Goal: Task Accomplishment & Management: Manage account settings

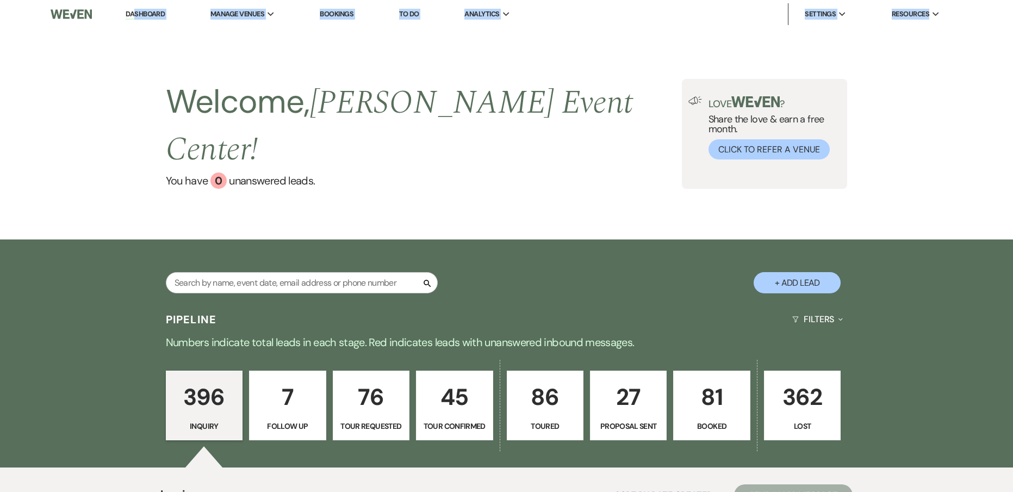
click at [361, 53] on div "Welcome, [PERSON_NAME] Event Center ! You have 0 unanswered lead s . Love ? Sha…" at bounding box center [506, 133] width 1013 height 211
click at [396, 172] on link "You have 0 unanswered lead s ." at bounding box center [424, 180] width 516 height 16
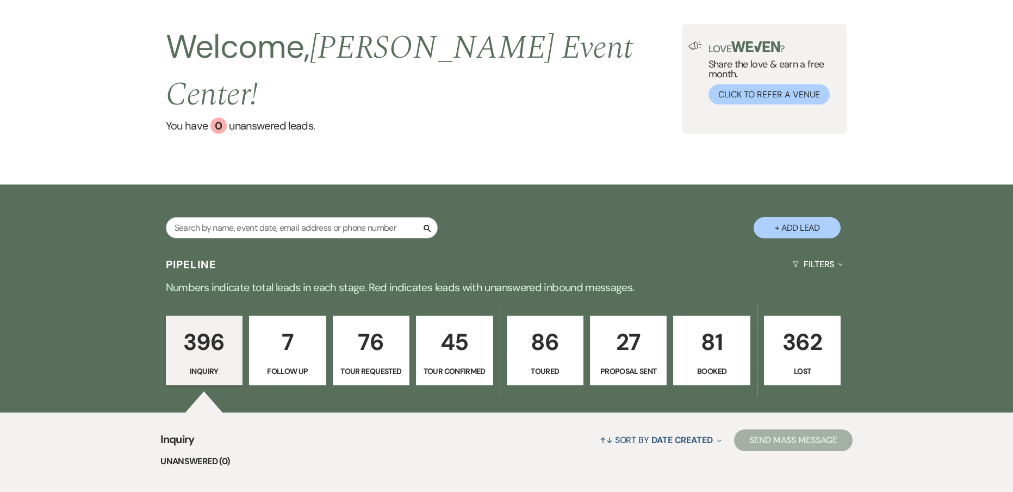
scroll to position [54, 0]
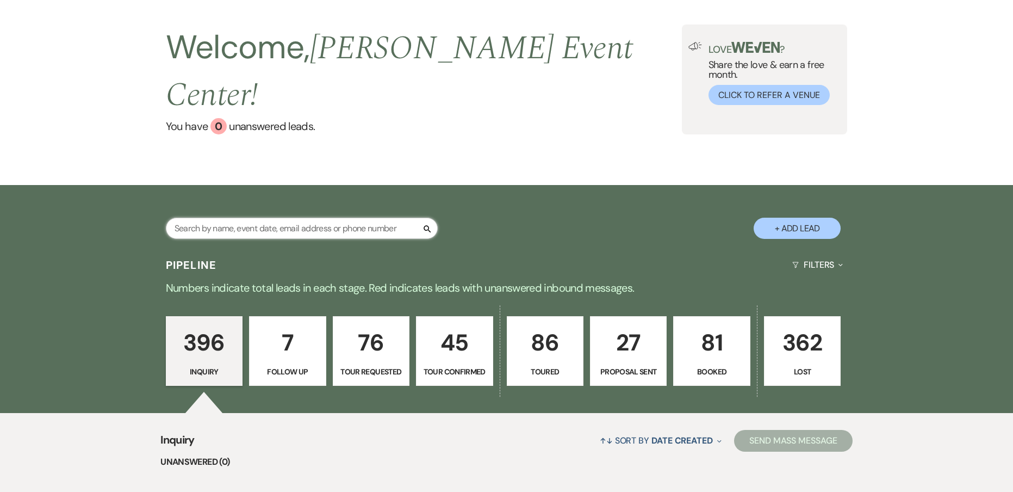
click at [236, 218] on input "text" at bounding box center [302, 228] width 272 height 21
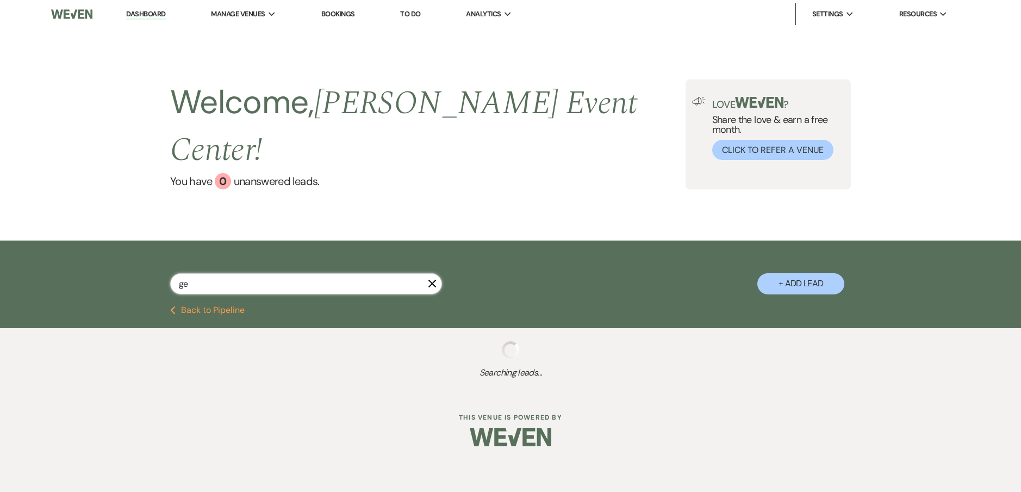
type input "geo"
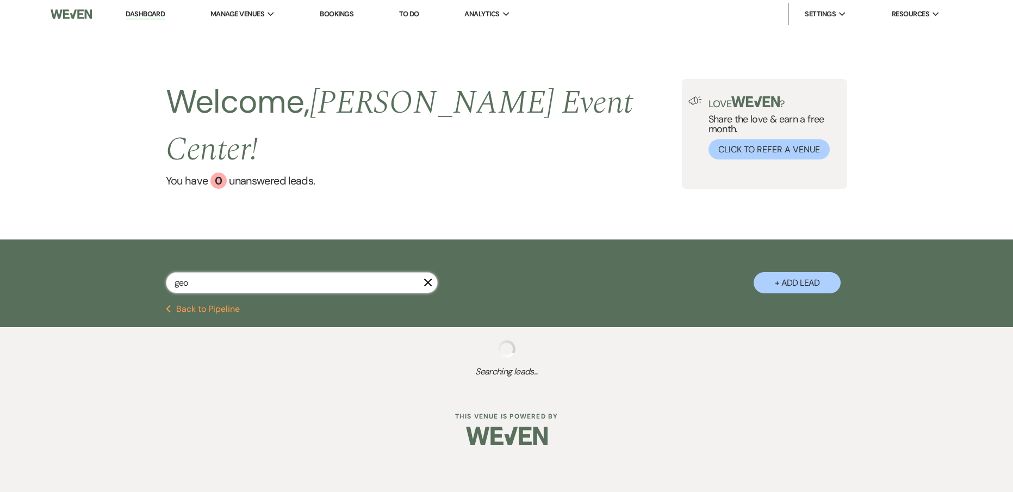
select select "2"
select select "8"
select select "1"
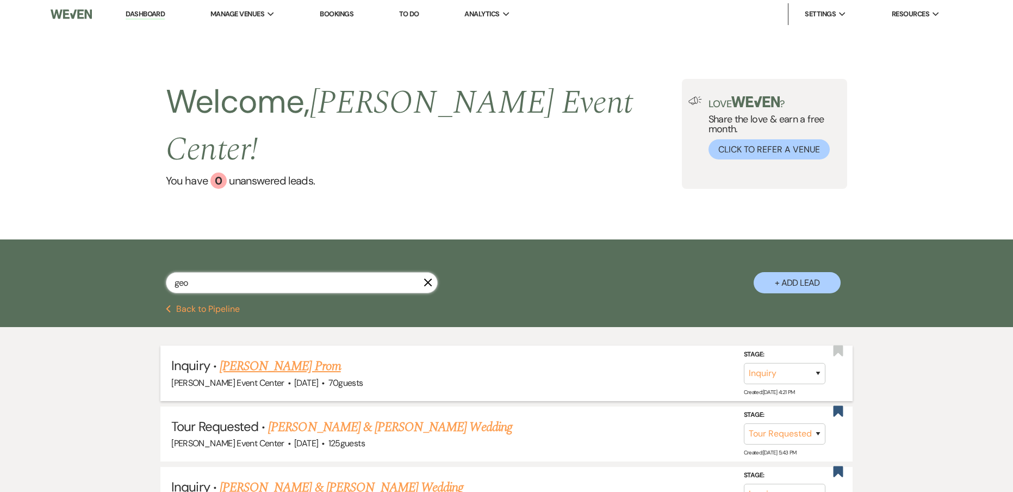
type input "geo"
click at [291, 356] on link "[PERSON_NAME] Prom" at bounding box center [280, 366] width 121 height 20
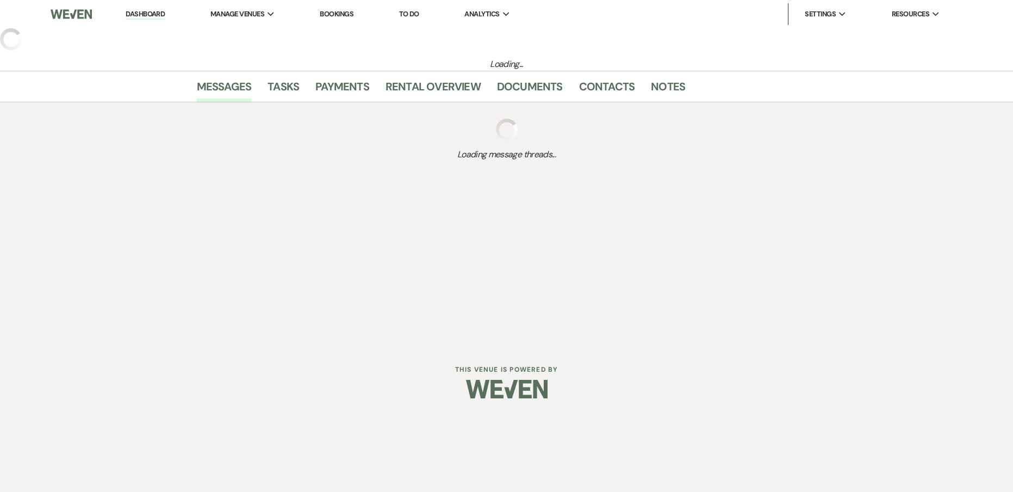
select select "23"
select select "18"
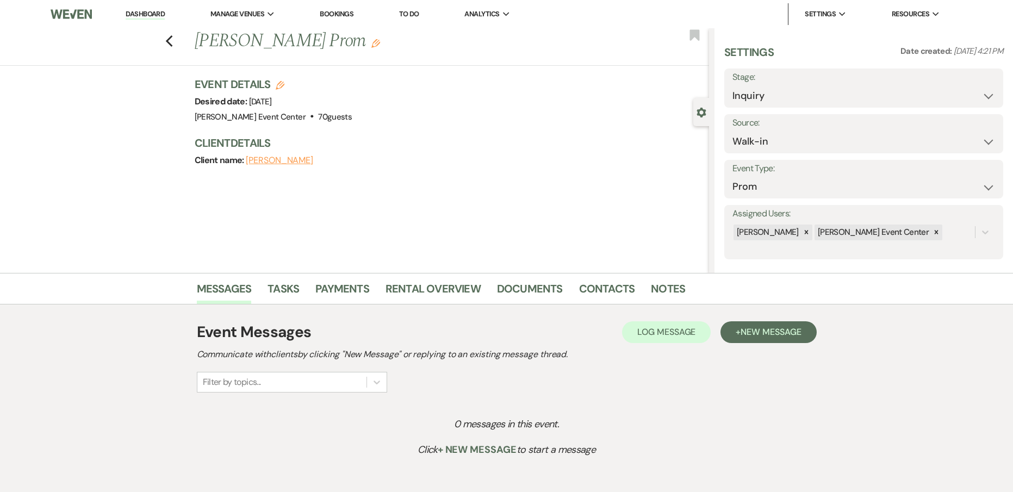
click at [750, 83] on label "Stage:" at bounding box center [864, 78] width 263 height 16
click at [787, 89] on select "Inquiry Follow Up Tour Requested Tour Confirmed Toured Proposal Sent Booked Lost" at bounding box center [864, 95] width 263 height 21
select select "5"
click at [733, 85] on select "Inquiry Follow Up Tour Requested Tour Confirmed Toured Proposal Sent Booked Lost" at bounding box center [864, 95] width 263 height 21
click at [984, 89] on button "Save" at bounding box center [973, 88] width 60 height 22
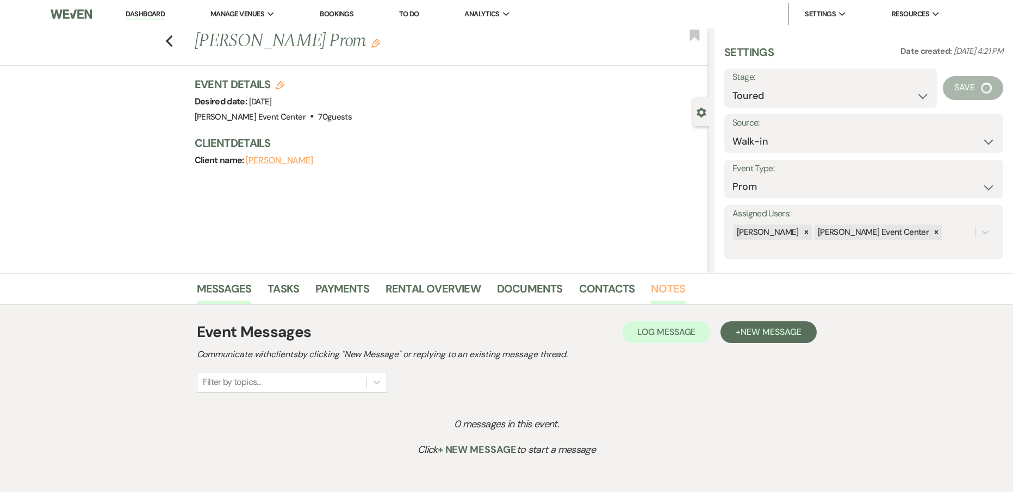
click at [674, 289] on link "Notes" at bounding box center [668, 292] width 34 height 24
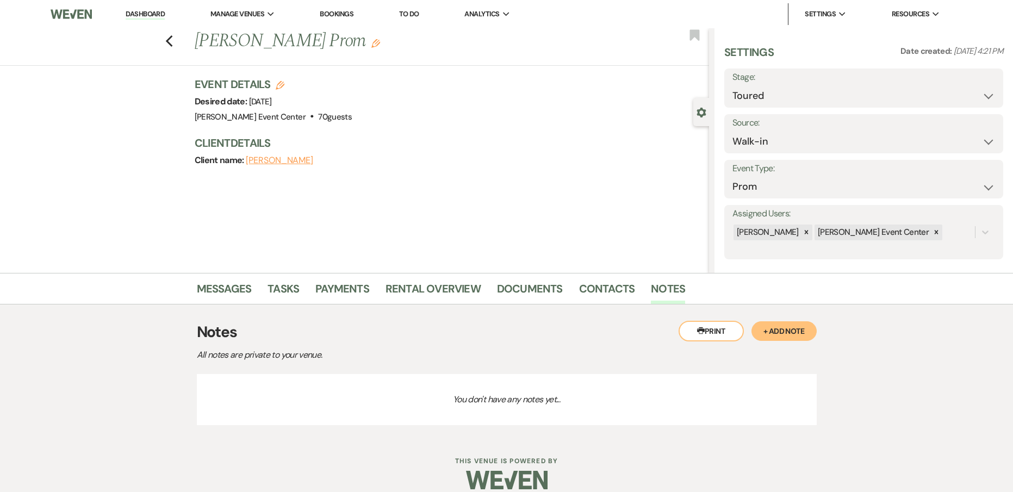
click at [789, 319] on div "Printer Print + Add Note Notes All notes are private to your venue. You don't h…" at bounding box center [507, 371] width 620 height 132
click at [772, 332] on button "+ Add Note" at bounding box center [784, 331] width 65 height 20
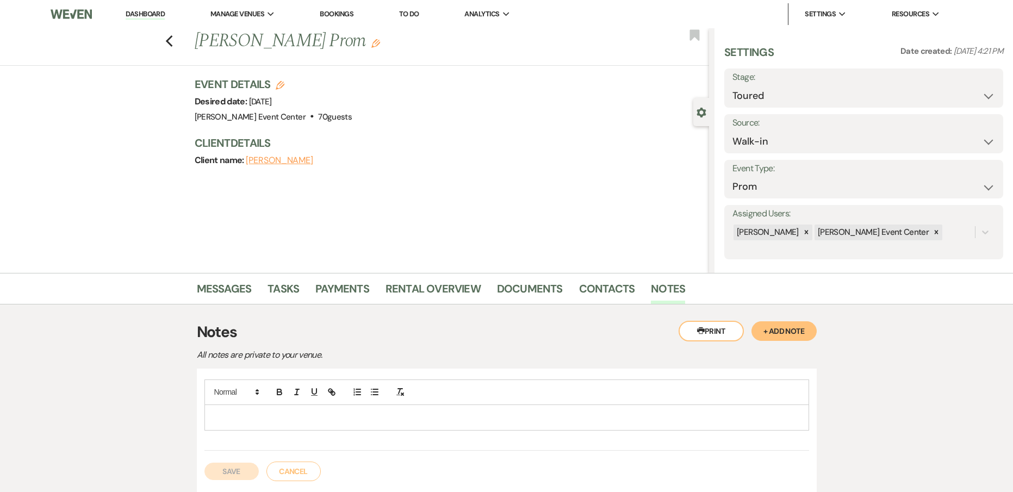
click at [399, 424] on div at bounding box center [507, 417] width 604 height 25
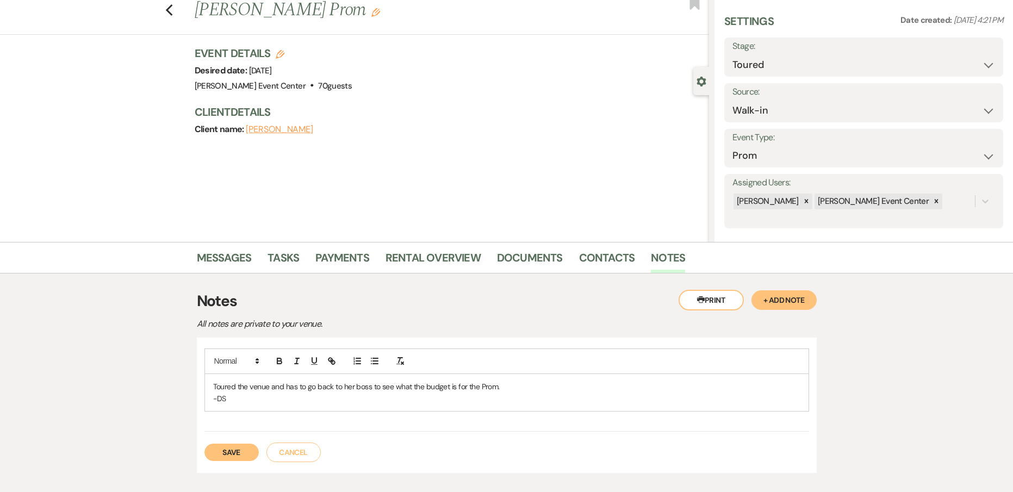
scroll to position [98, 0]
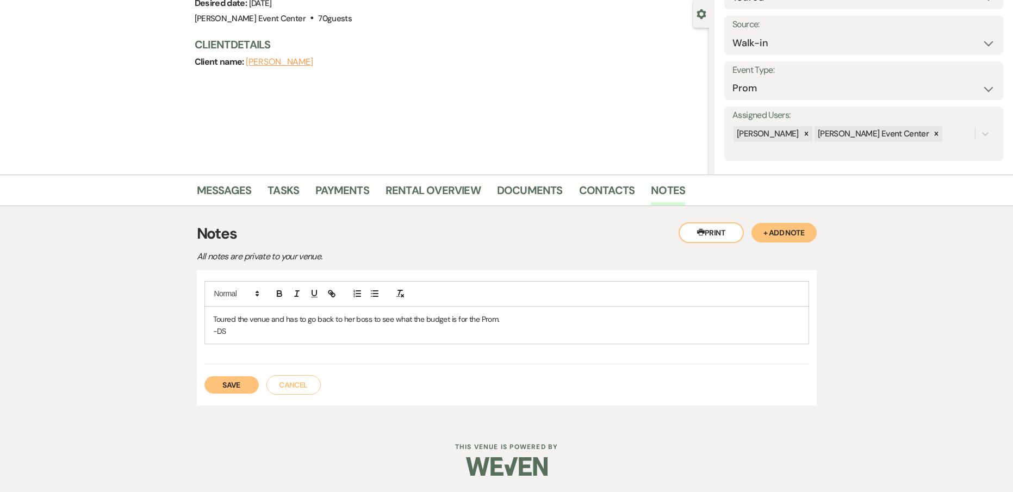
click at [235, 396] on div "Toured the venue and has to go back to her boss to see what the budget is for t…" at bounding box center [507, 338] width 620 height 136
click at [237, 384] on button "Save" at bounding box center [231, 384] width 54 height 17
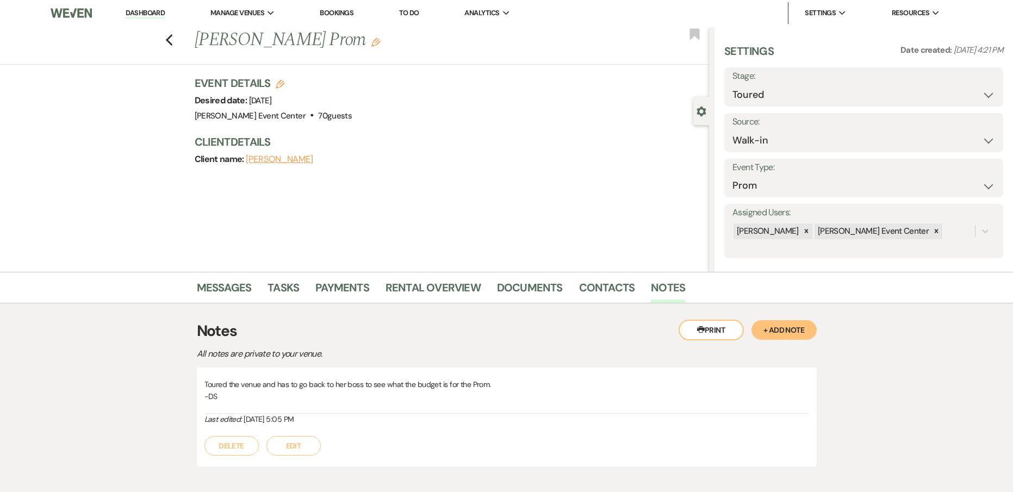
scroll to position [0, 0]
click at [782, 328] on button "+ Add Note" at bounding box center [784, 331] width 65 height 20
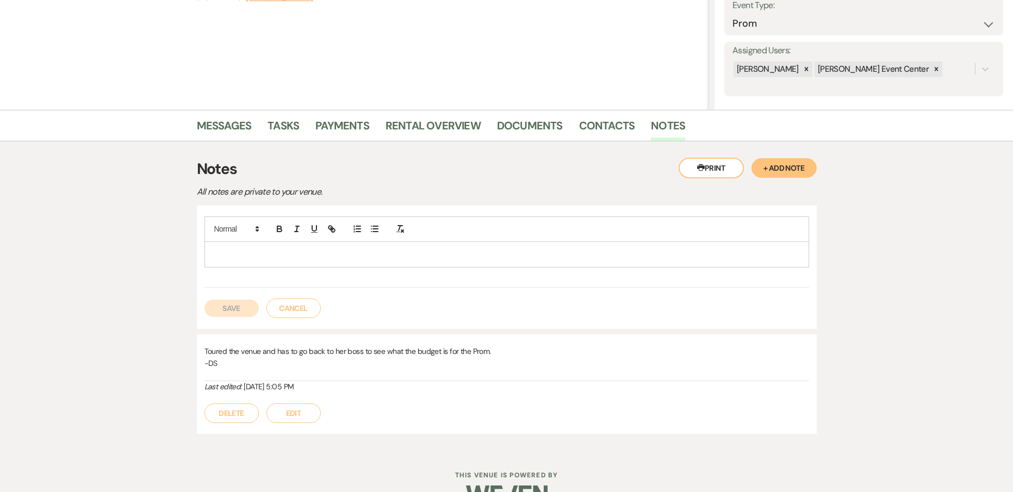
click at [311, 314] on button "Cancel" at bounding box center [293, 309] width 54 height 20
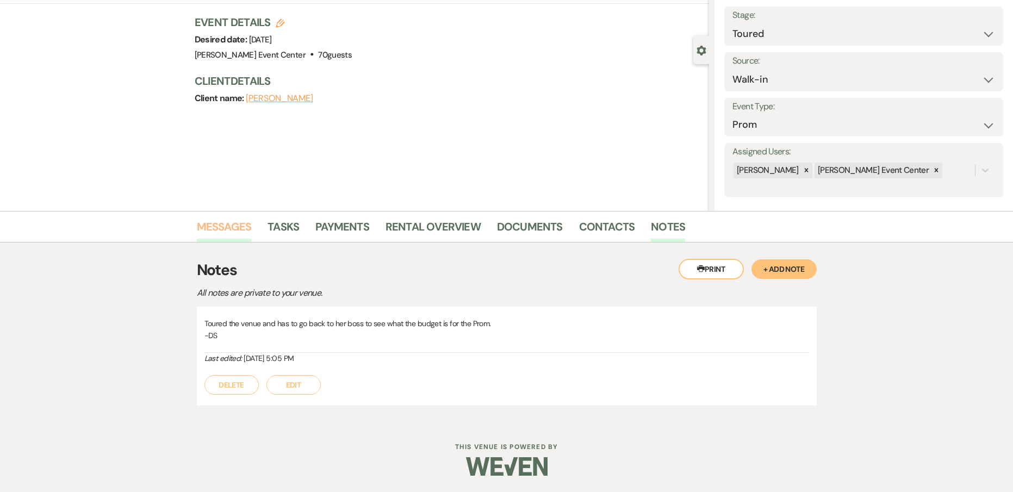
click at [215, 222] on link "Messages" at bounding box center [224, 230] width 55 height 24
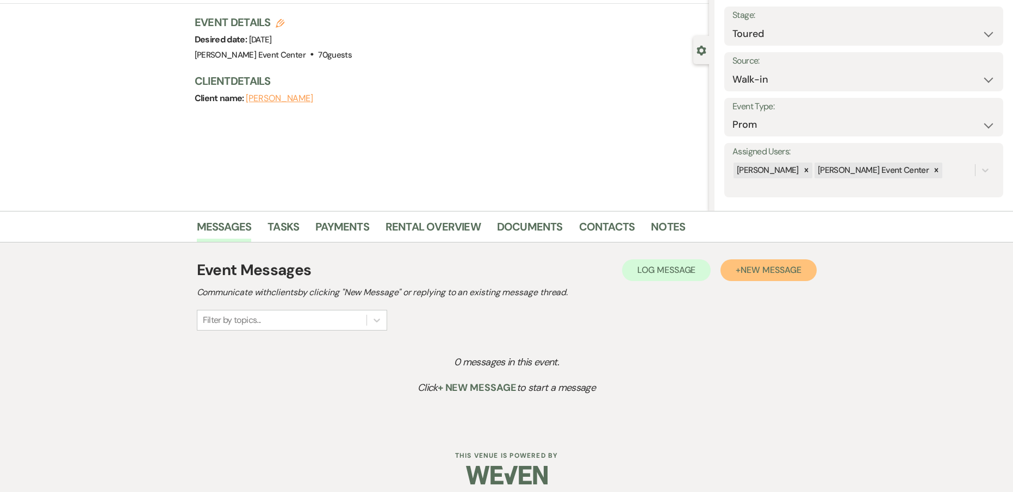
click at [759, 264] on span "New Message" at bounding box center [771, 269] width 60 height 11
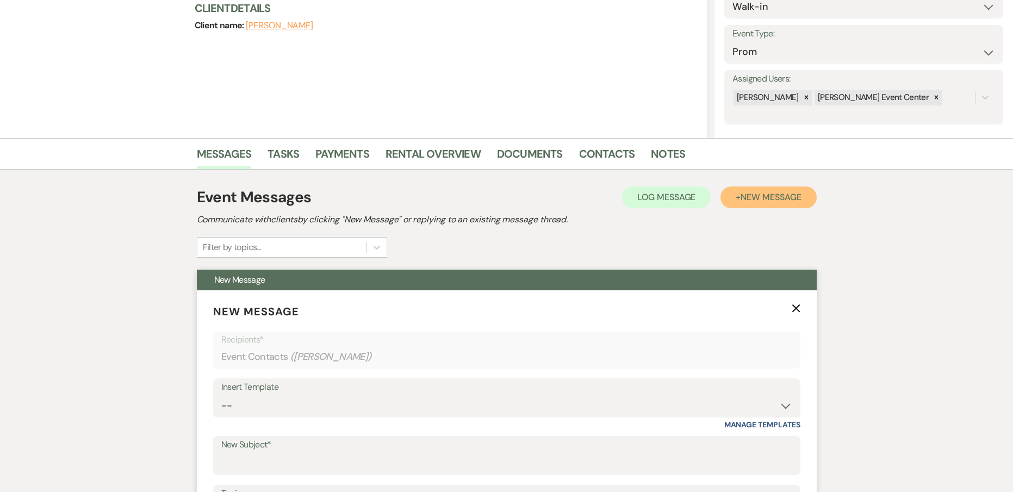
scroll to position [280, 0]
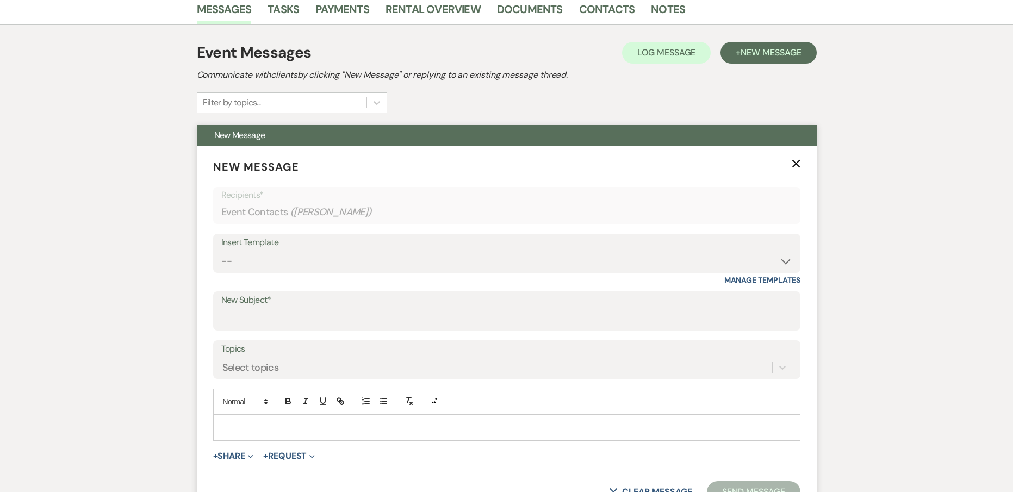
click at [228, 462] on span "+ Share Expand Doc Upload Documents Add Photo Images Pref Vendors Preferred ven…" at bounding box center [233, 456] width 41 height 13
click at [232, 458] on button "+ Share Expand" at bounding box center [233, 456] width 41 height 9
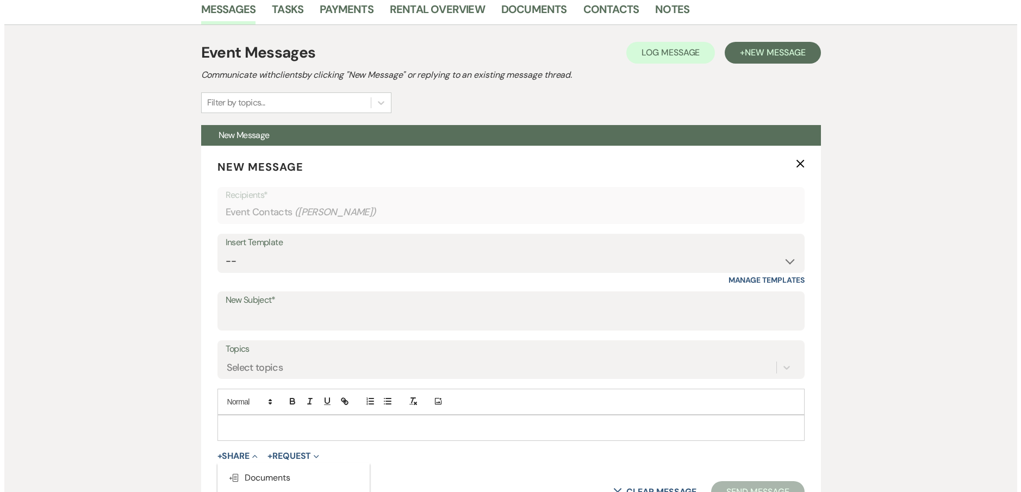
scroll to position [443, 0]
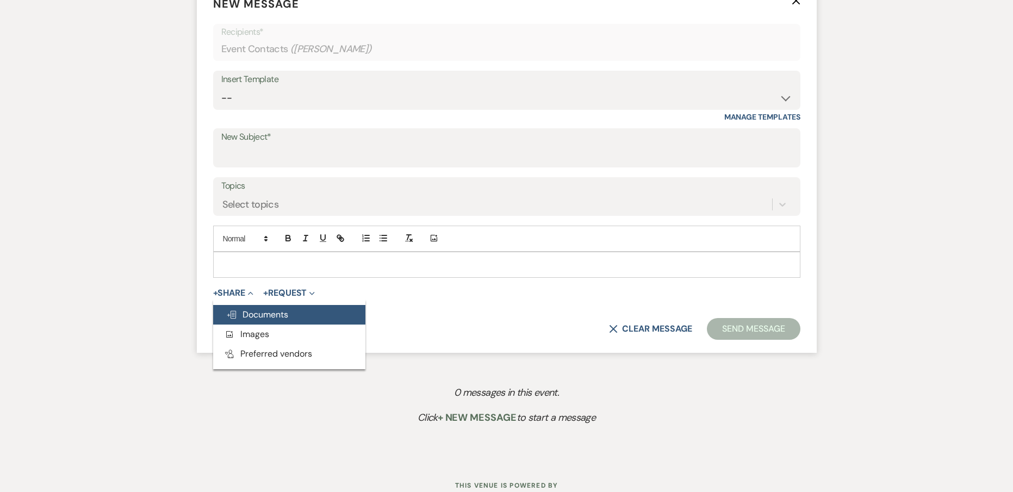
click at [310, 317] on button "Doc Upload Documents" at bounding box center [289, 315] width 152 height 20
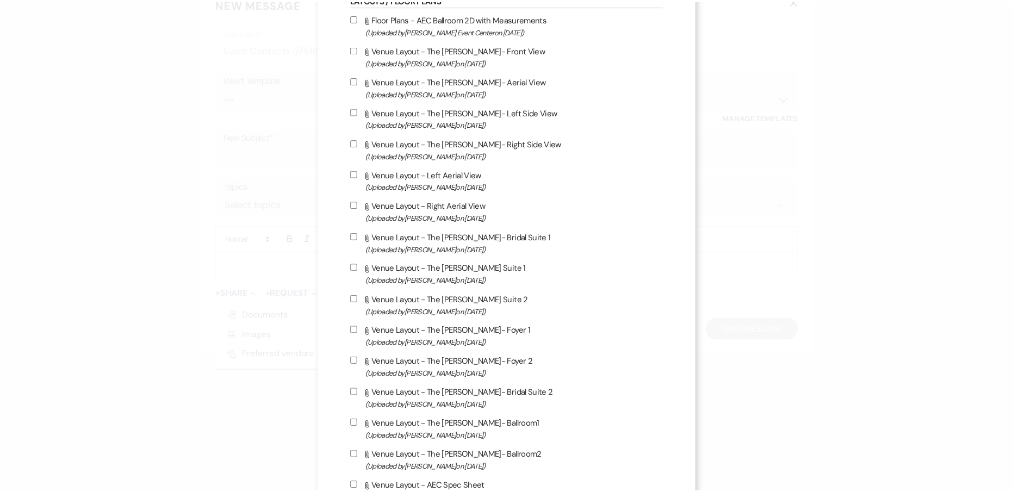
scroll to position [653, 0]
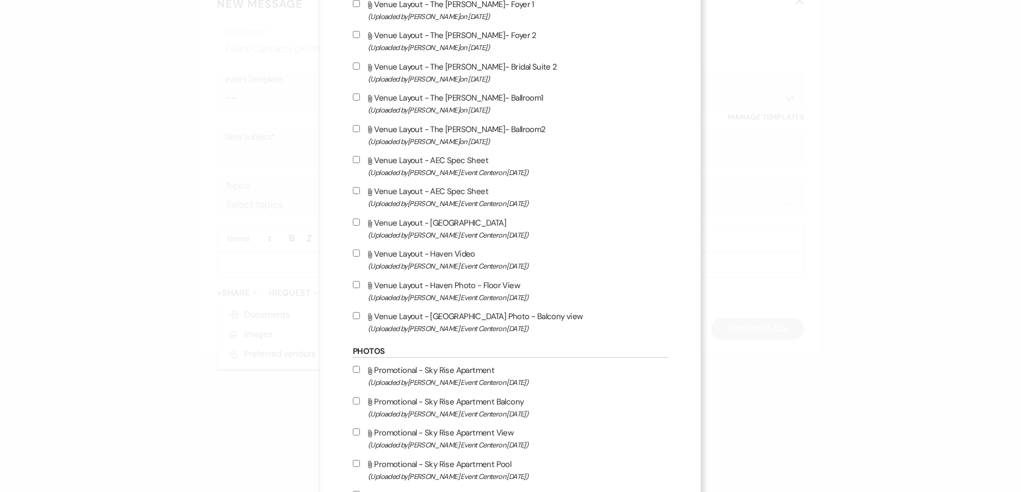
click at [98, 243] on div "X Attach Files Library Files Event Documents Upload File Certificates of Insura…" at bounding box center [510, 246] width 1021 height 492
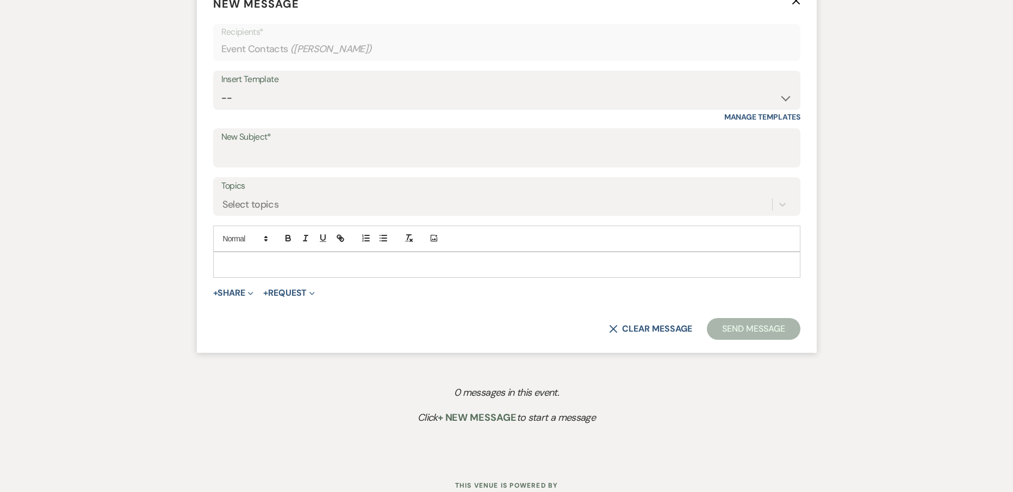
click at [392, 179] on label "Topics" at bounding box center [506, 186] width 571 height 16
click at [224, 197] on input "Topics" at bounding box center [222, 204] width 1 height 15
click at [405, 151] on input "New Subject*" at bounding box center [506, 155] width 571 height 21
click at [414, 92] on select "-- Weven Planning Portal Introduction (Booked Events) Initial Inquiry Response …" at bounding box center [506, 98] width 571 height 21
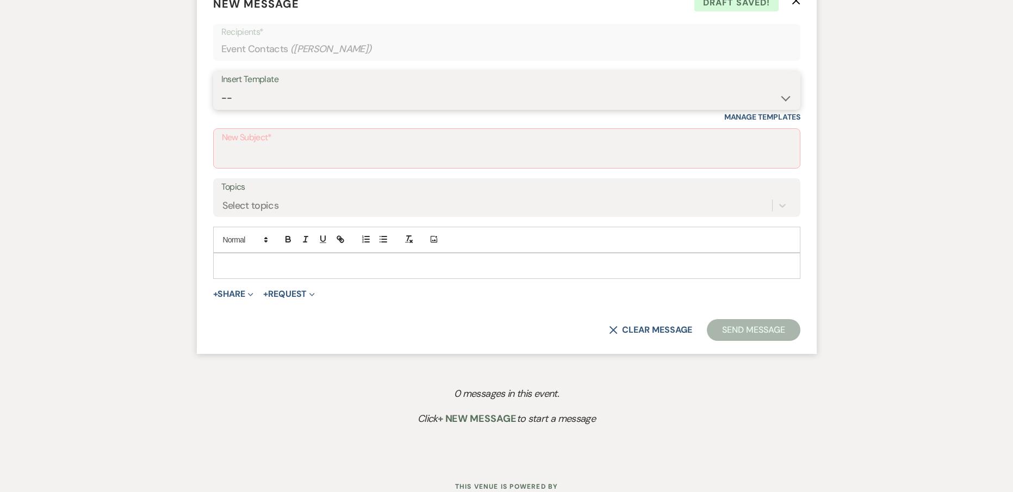
select select "2976"
click at [221, 88] on select "-- Weven Planning Portal Introduction (Booked Events) Initial Inquiry Response …" at bounding box center [506, 98] width 571 height 21
type input "Discover the Perfect Setting for Your Celebration at The [PERSON_NAME]!"
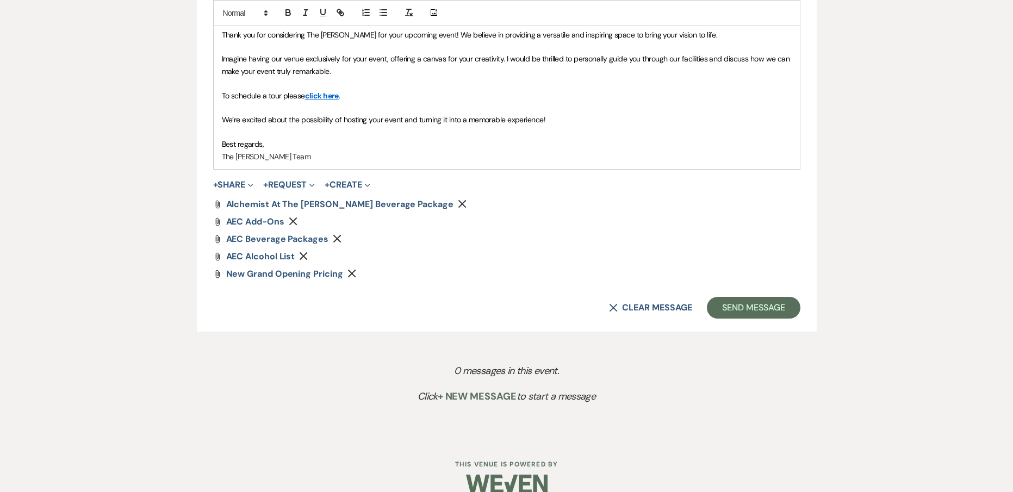
scroll to position [715, 0]
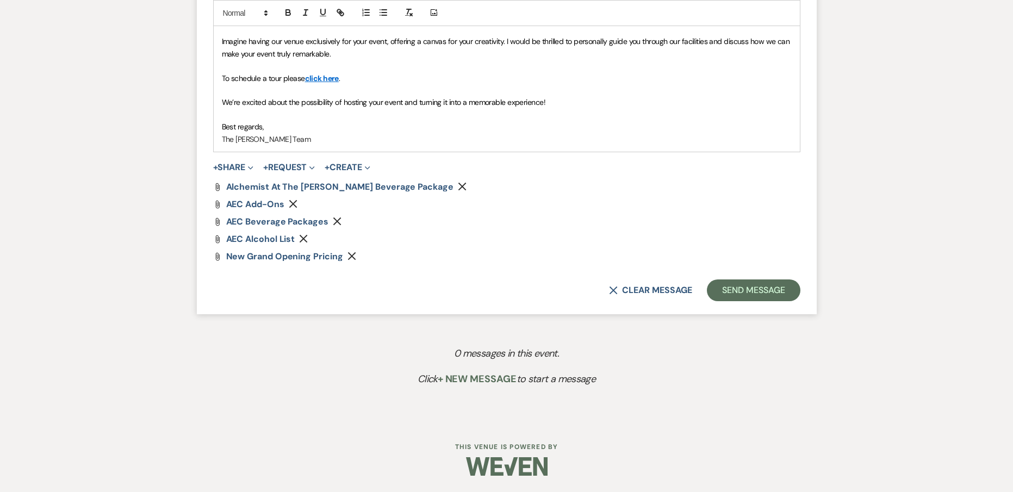
click at [458, 189] on use "button" at bounding box center [462, 187] width 8 height 8
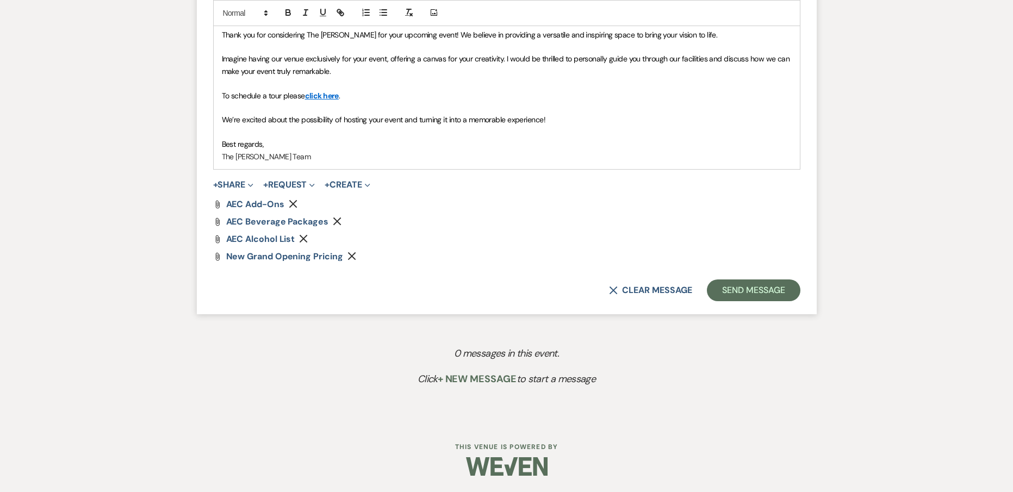
scroll to position [697, 0]
click at [337, 219] on icon "Remove" at bounding box center [337, 221] width 9 height 9
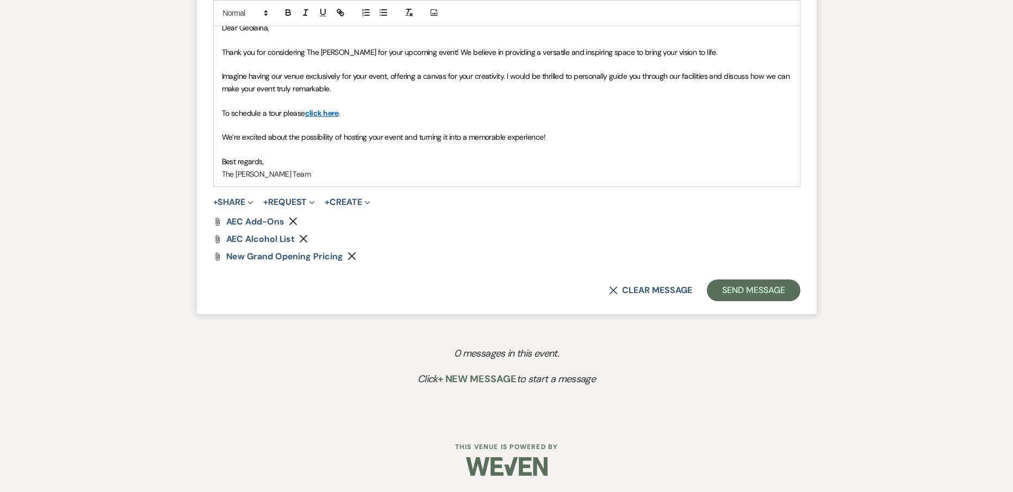
scroll to position [680, 0]
click at [308, 240] on button "Remove" at bounding box center [305, 238] width 13 height 9
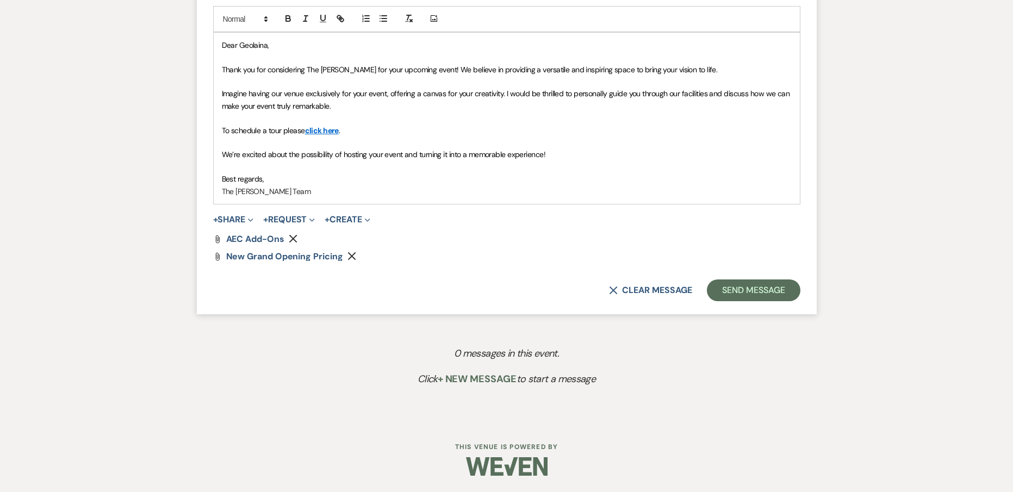
scroll to position [662, 0]
drag, startPoint x: 744, startPoint y: 291, endPoint x: 729, endPoint y: 294, distance: 14.9
click at [740, 297] on button "Send Message" at bounding box center [753, 291] width 93 height 22
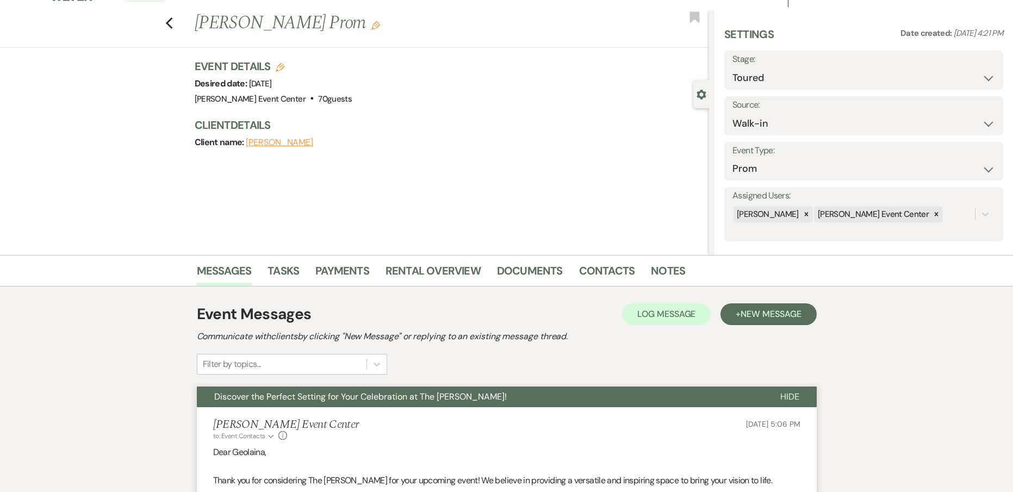
scroll to position [0, 0]
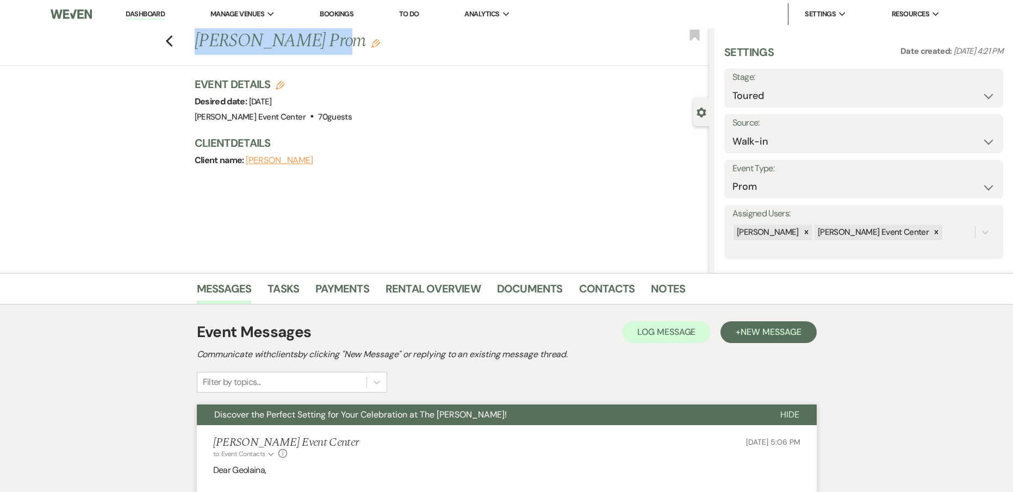
drag, startPoint x: 330, startPoint y: 38, endPoint x: 203, endPoint y: 40, distance: 126.2
click at [203, 40] on h1 "[PERSON_NAME] Prom Edit" at bounding box center [398, 41] width 407 height 26
copy h1 "[PERSON_NAME]"
click at [172, 37] on use "button" at bounding box center [168, 41] width 7 height 12
select select "5"
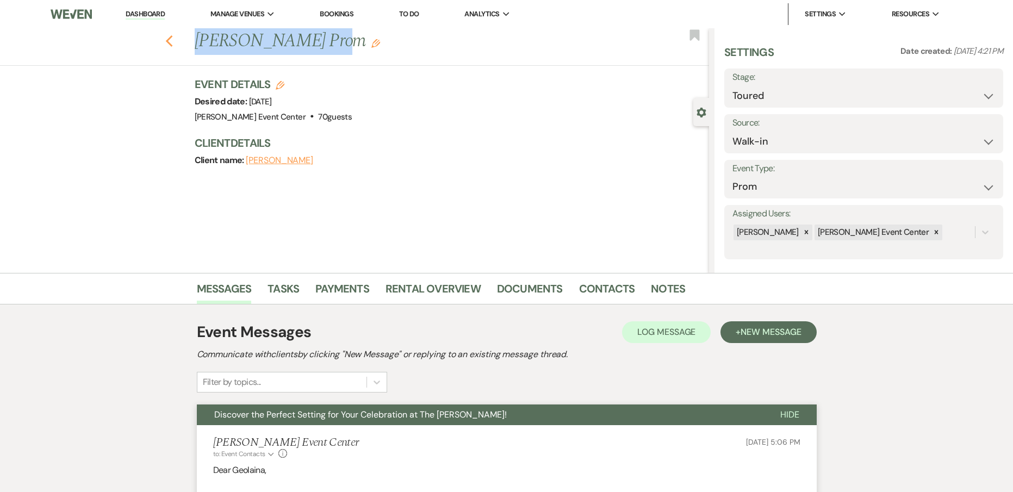
select select "2"
select select "8"
select select "1"
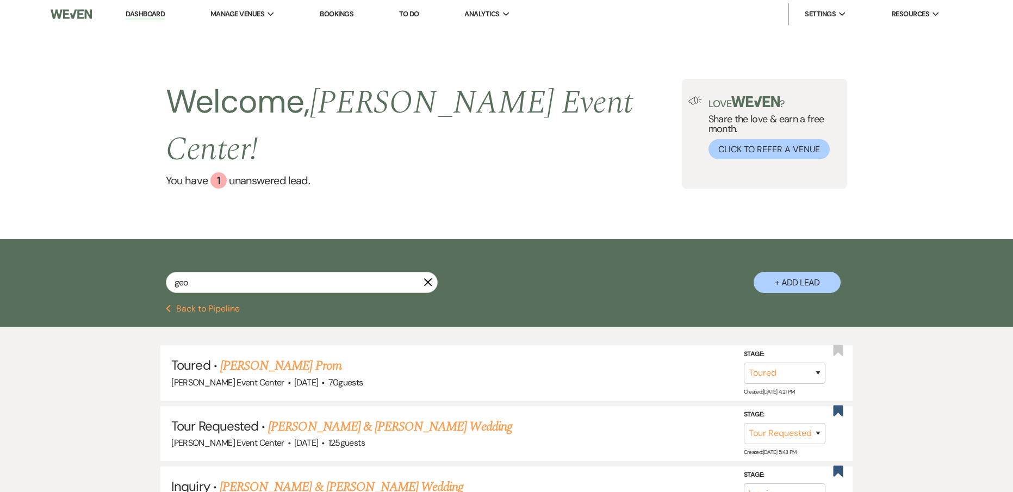
click at [161, 10] on link "Dashboard" at bounding box center [145, 14] width 39 height 10
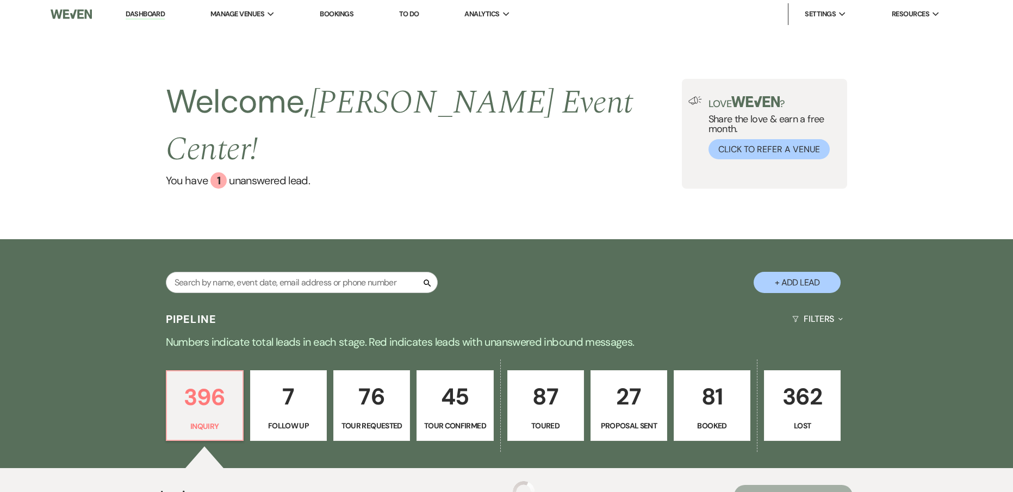
click at [193, 305] on div "Pipeline Filters Expand" at bounding box center [506, 319] width 783 height 29
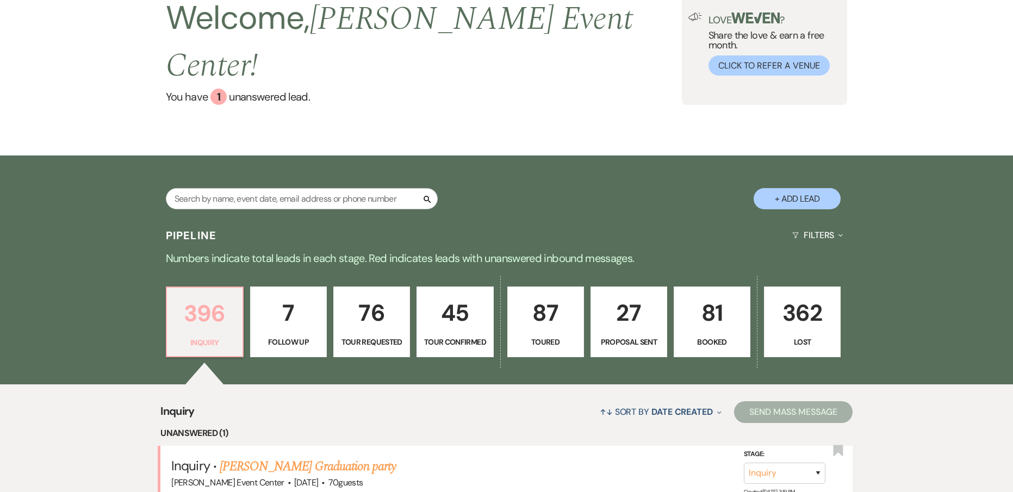
scroll to position [272, 0]
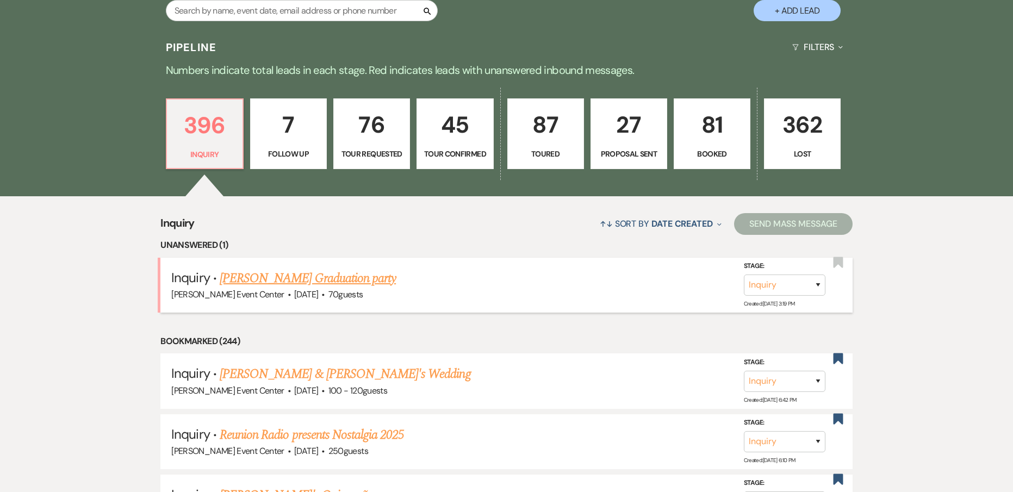
click at [314, 269] on link "[PERSON_NAME] Graduation party" at bounding box center [308, 279] width 176 height 20
select select "5"
select select "13"
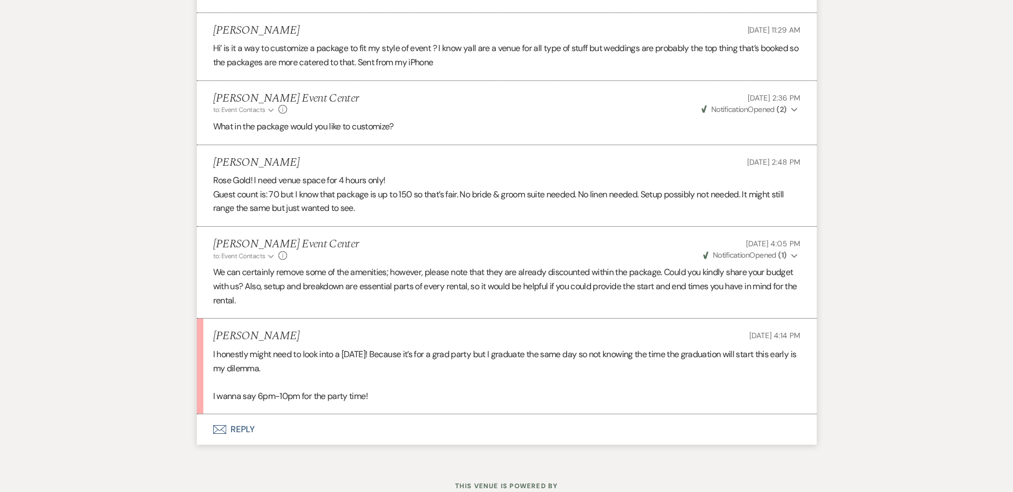
scroll to position [985, 0]
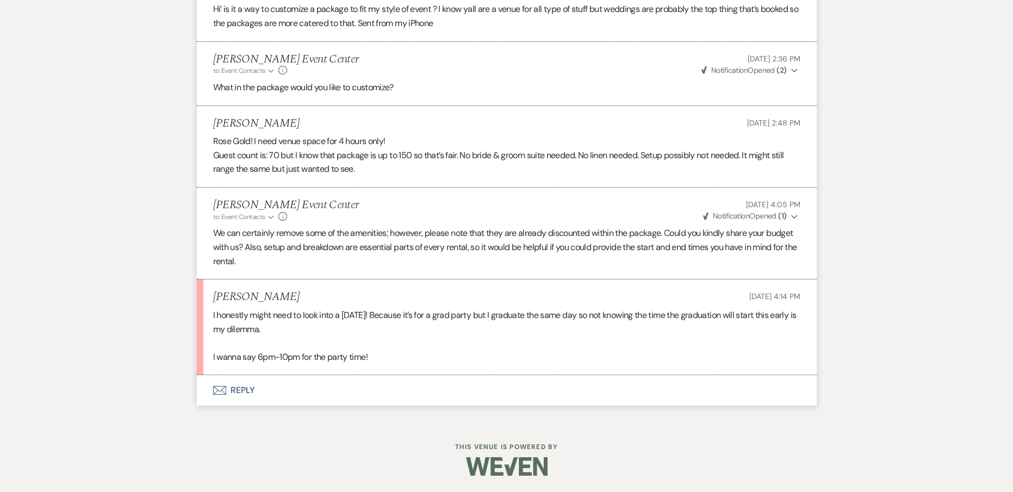
click at [248, 388] on button "Envelope Reply" at bounding box center [507, 390] width 620 height 30
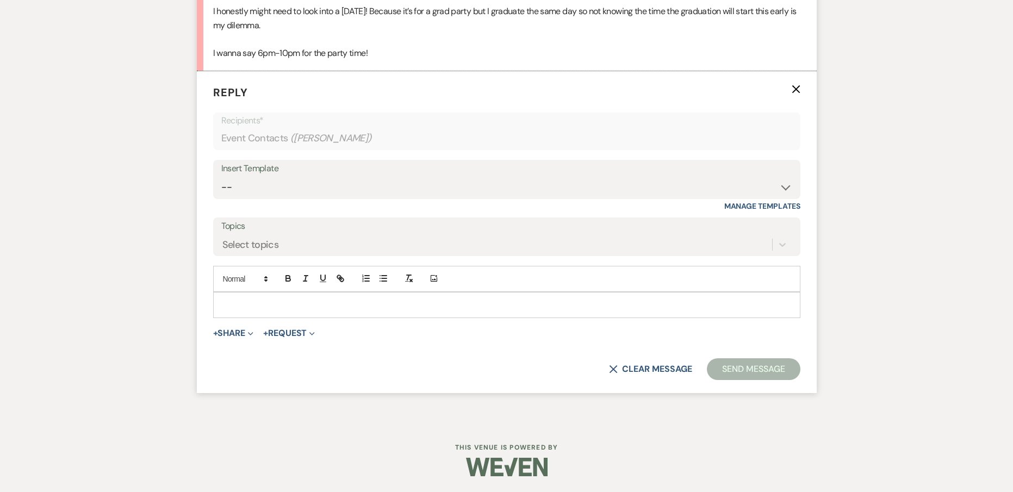
scroll to position [1290, 0]
click at [299, 299] on p at bounding box center [507, 305] width 570 height 12
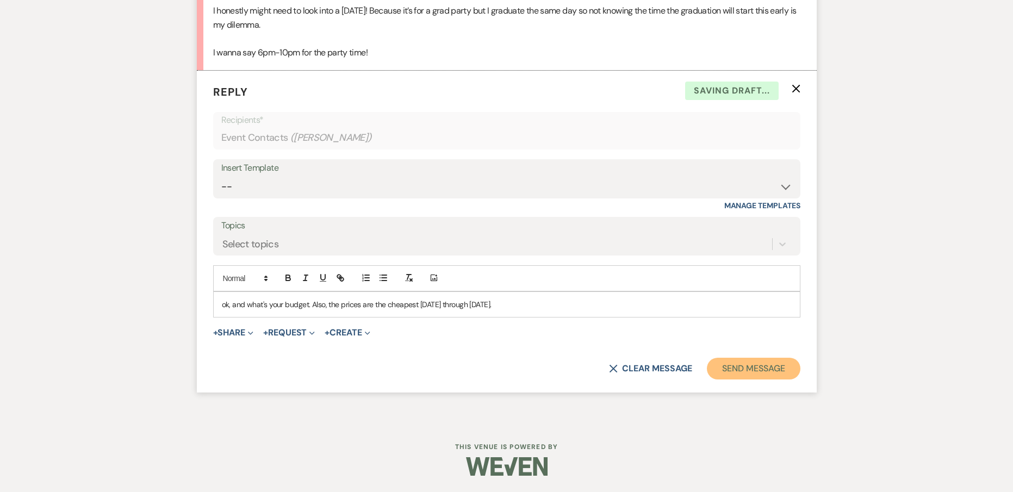
click at [767, 358] on button "Send Message" at bounding box center [753, 369] width 93 height 22
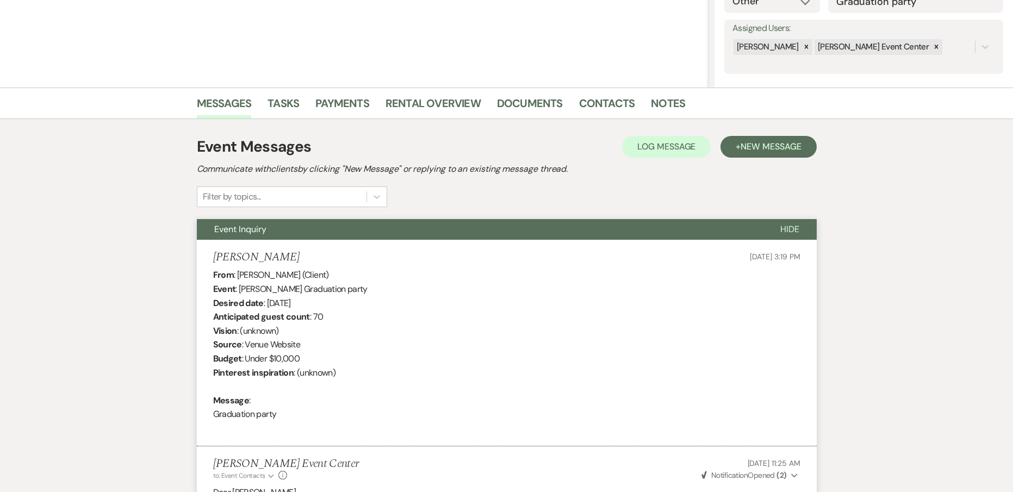
scroll to position [16, 0]
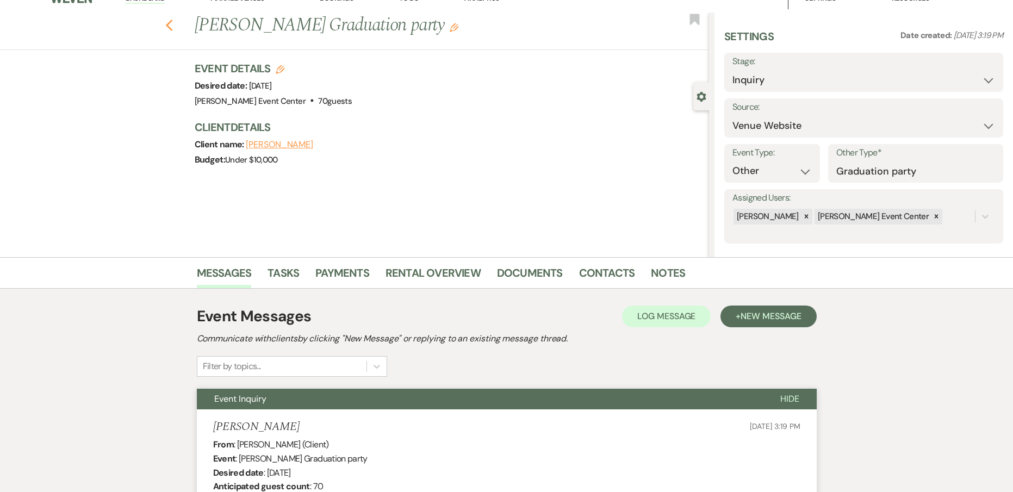
click at [173, 23] on icon "Previous" at bounding box center [169, 25] width 8 height 13
